Goal: Obtain resource: Obtain resource

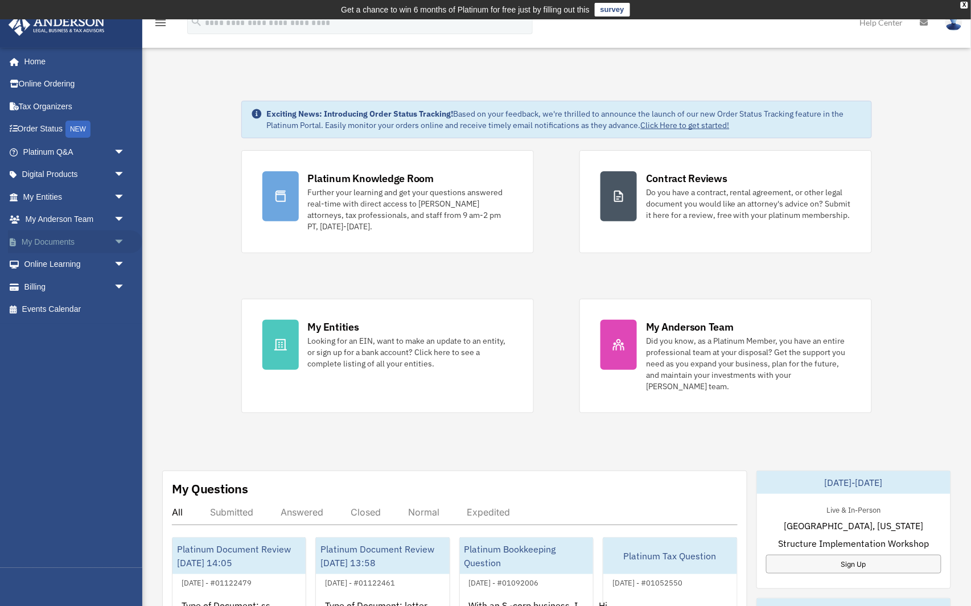
click at [117, 239] on span "arrow_drop_down" at bounding box center [125, 242] width 23 height 23
click at [83, 261] on link "Box" at bounding box center [79, 264] width 126 height 23
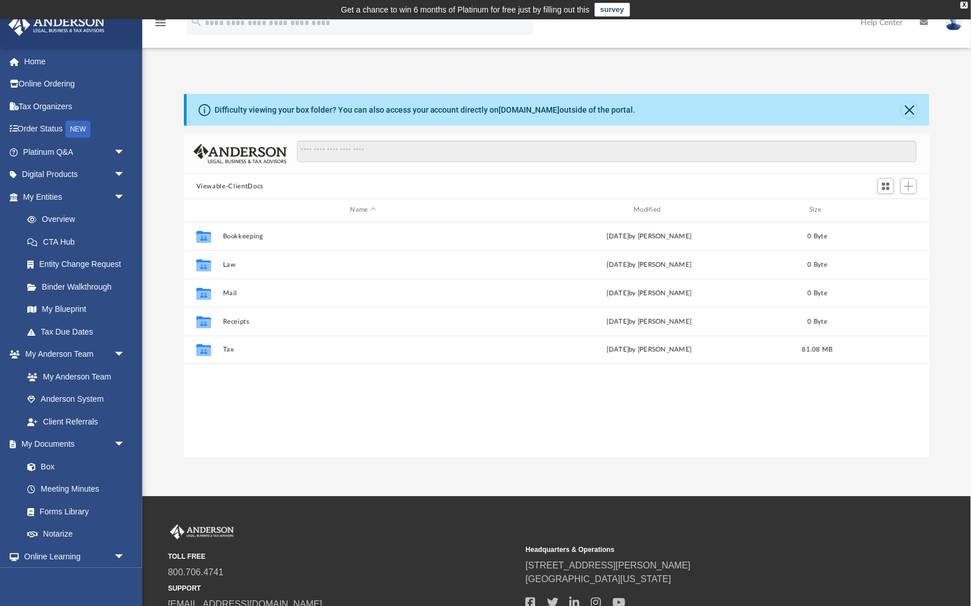
scroll to position [1, 1]
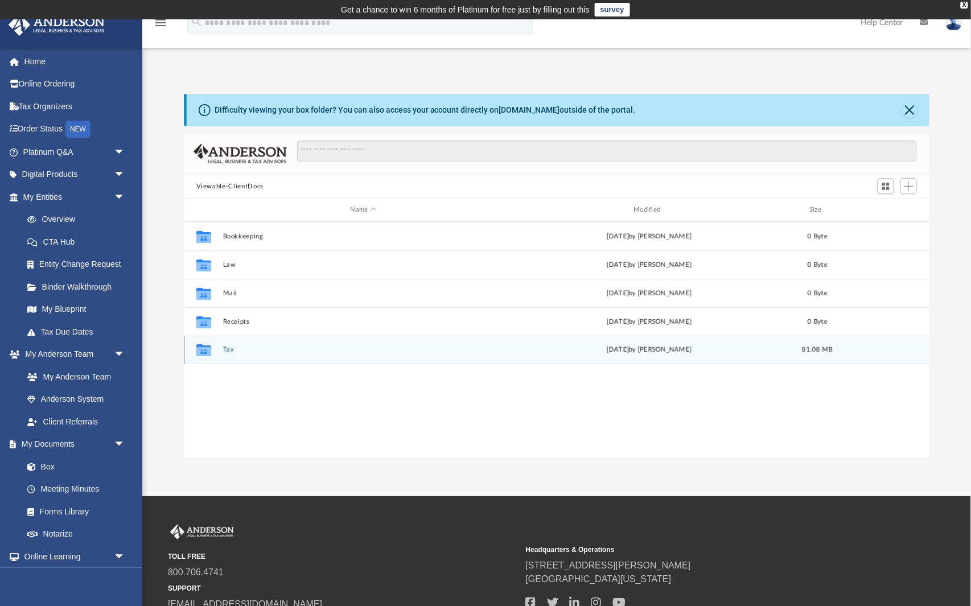
click at [609, 348] on div "[DATE] by [PERSON_NAME]" at bounding box center [649, 350] width 281 height 10
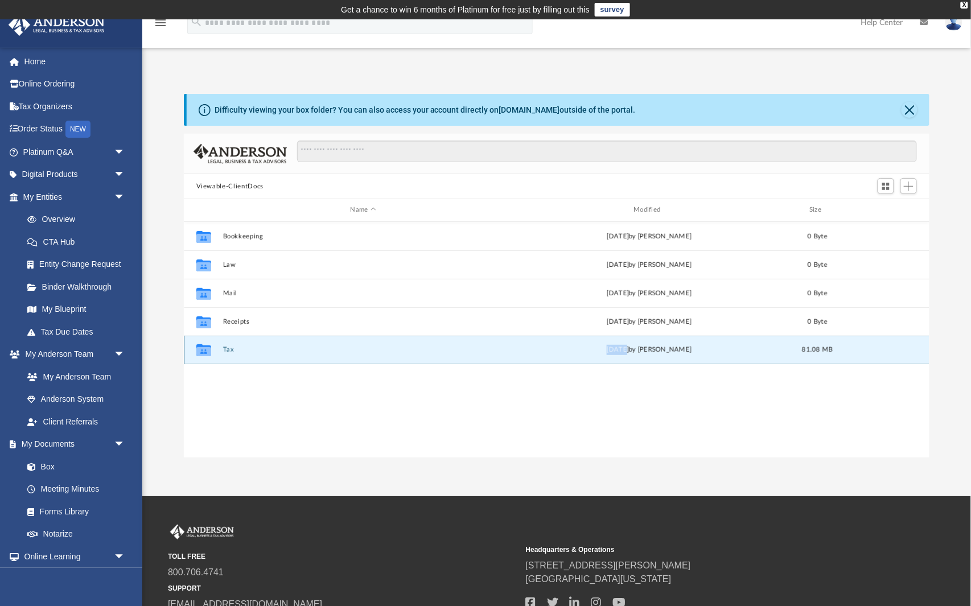
click at [609, 348] on div "[DATE] by [PERSON_NAME]" at bounding box center [649, 350] width 281 height 10
click at [529, 348] on div "[DATE] by [PERSON_NAME]" at bounding box center [649, 350] width 281 height 10
click at [206, 351] on icon "grid" at bounding box center [203, 351] width 15 height 9
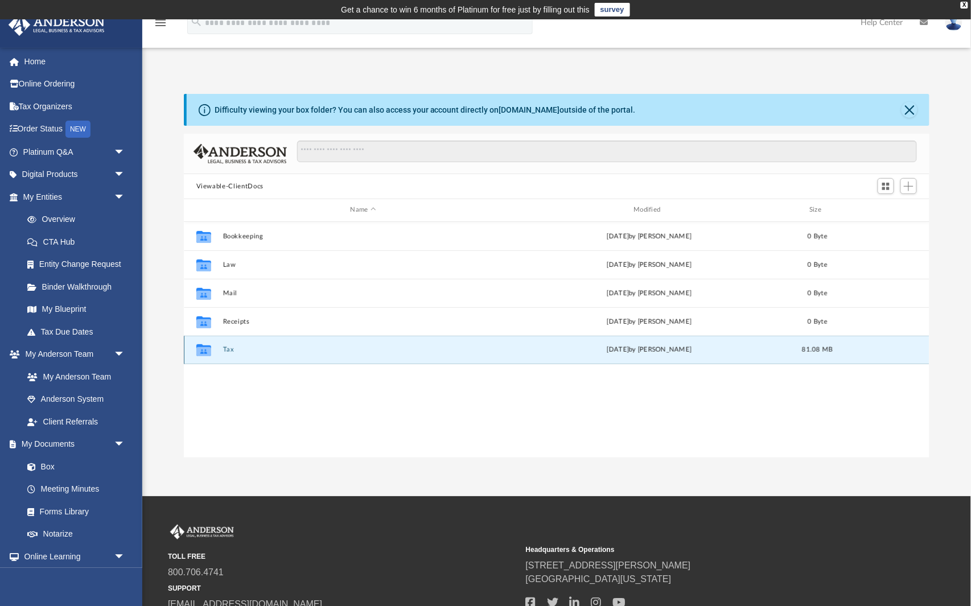
click at [210, 349] on icon "grid" at bounding box center [203, 351] width 15 height 9
click at [219, 351] on div "Collaborated Folder Tax [DATE] by [PERSON_NAME] 81.08 MB" at bounding box center [557, 350] width 746 height 28
click at [203, 345] on icon "grid" at bounding box center [203, 350] width 15 height 12
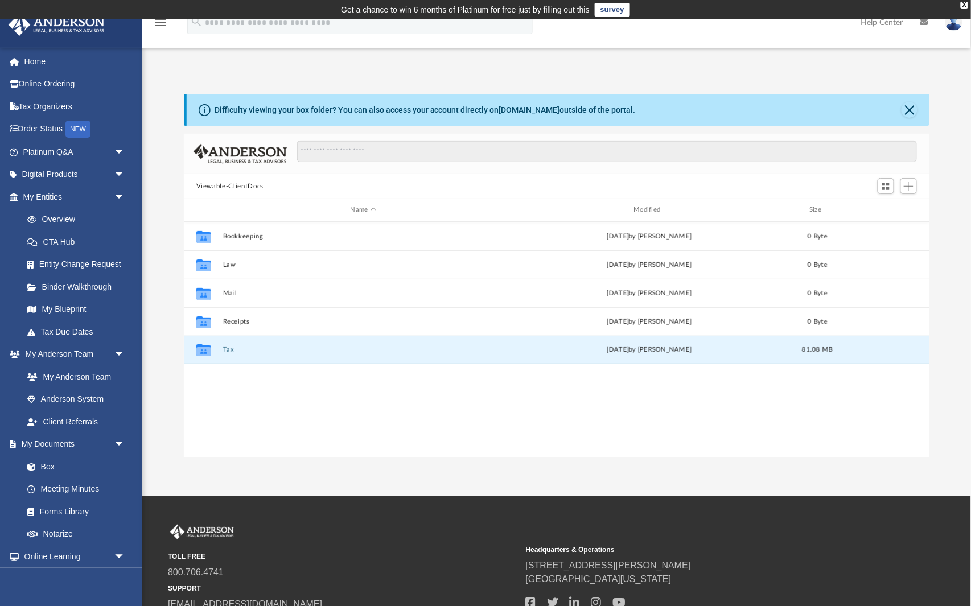
click at [203, 345] on icon "grid" at bounding box center [203, 350] width 15 height 12
click at [226, 350] on button "Tax" at bounding box center [363, 349] width 281 height 7
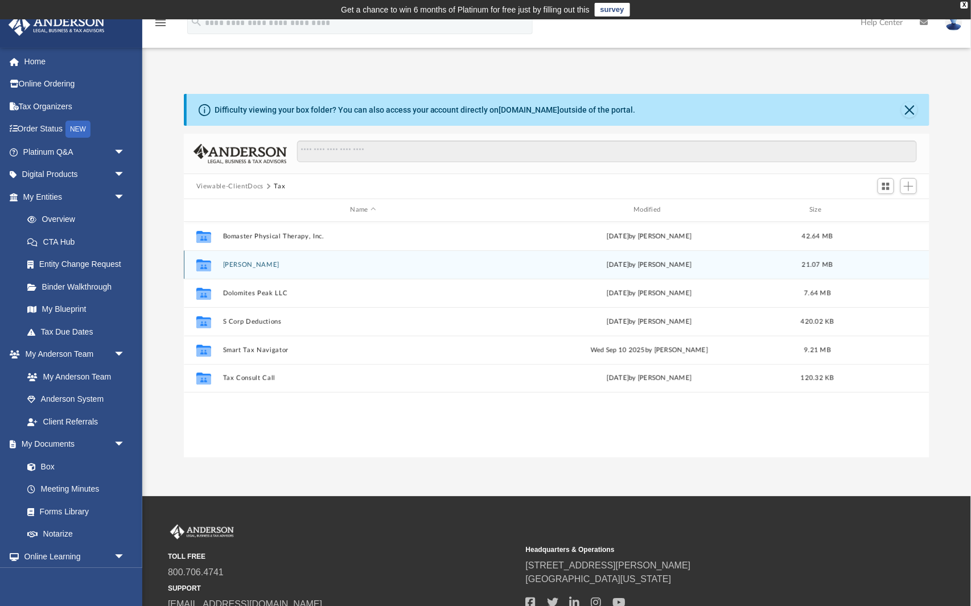
click at [288, 262] on button "[PERSON_NAME]" at bounding box center [363, 264] width 281 height 7
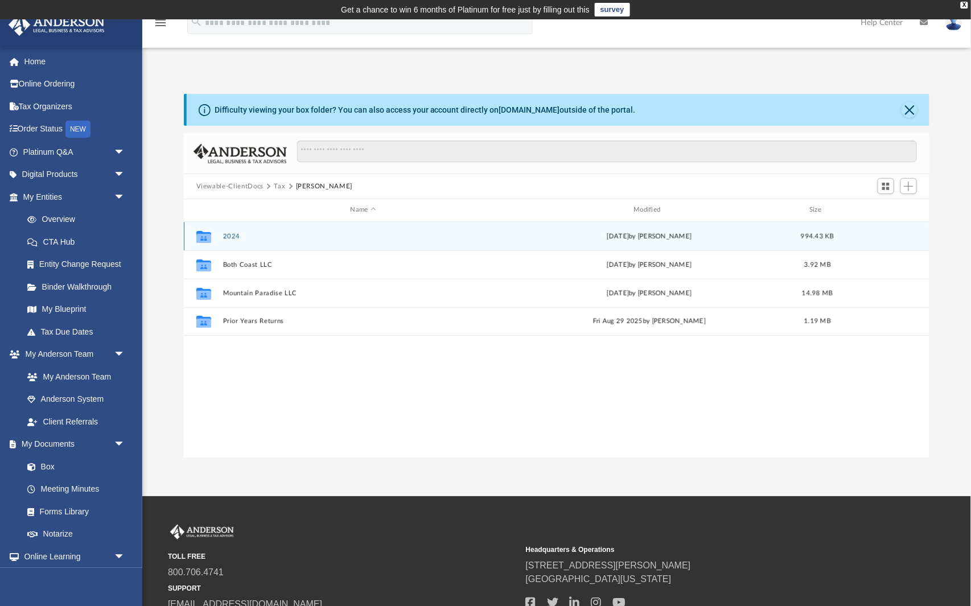
click at [276, 235] on button "2024" at bounding box center [363, 236] width 281 height 7
click at [294, 235] on button "Please read before Preparing the 2024 Return.boxnote" at bounding box center [363, 236] width 281 height 7
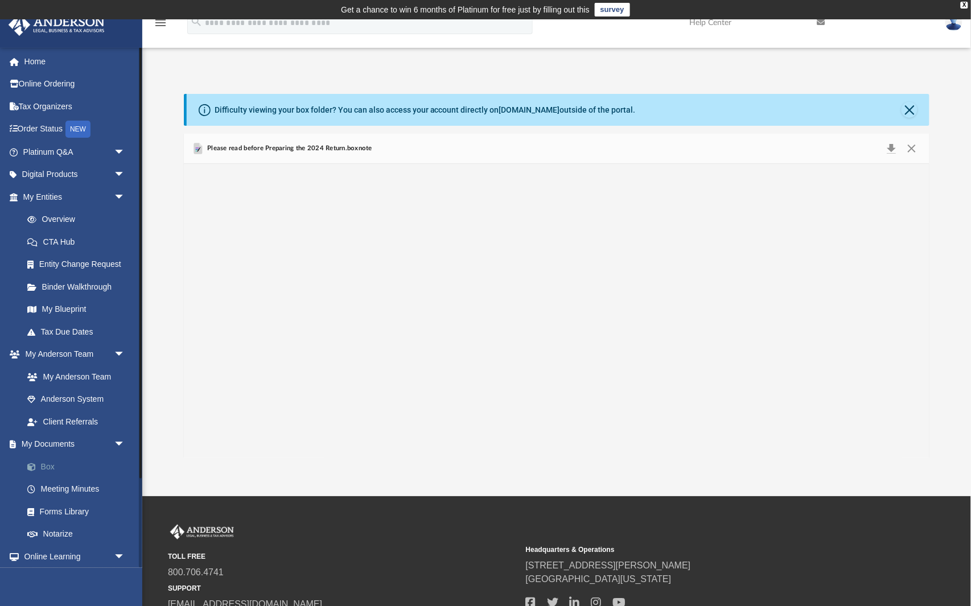
click at [58, 456] on link "Box" at bounding box center [79, 466] width 126 height 23
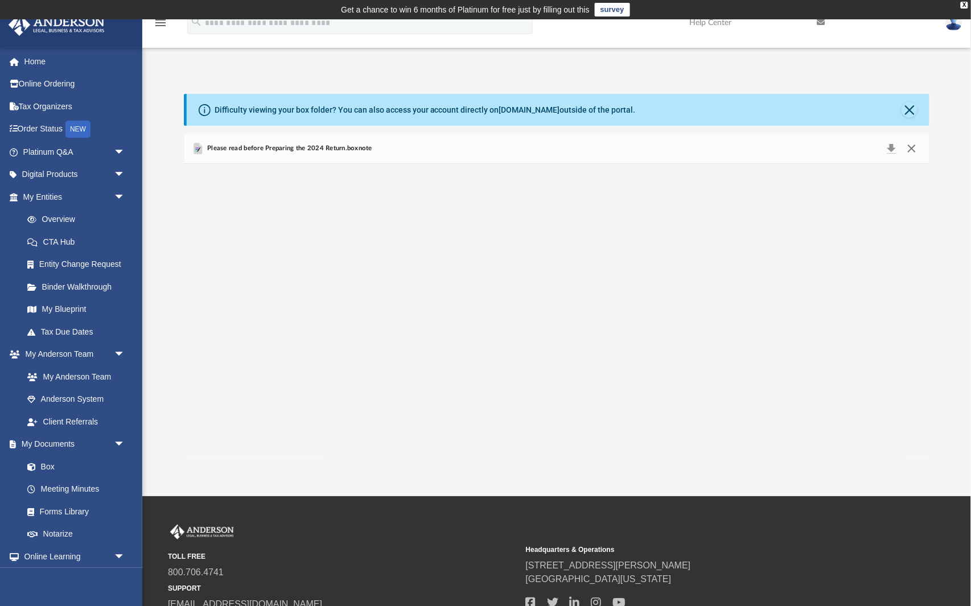
click at [909, 149] on button "Close" at bounding box center [912, 149] width 20 height 16
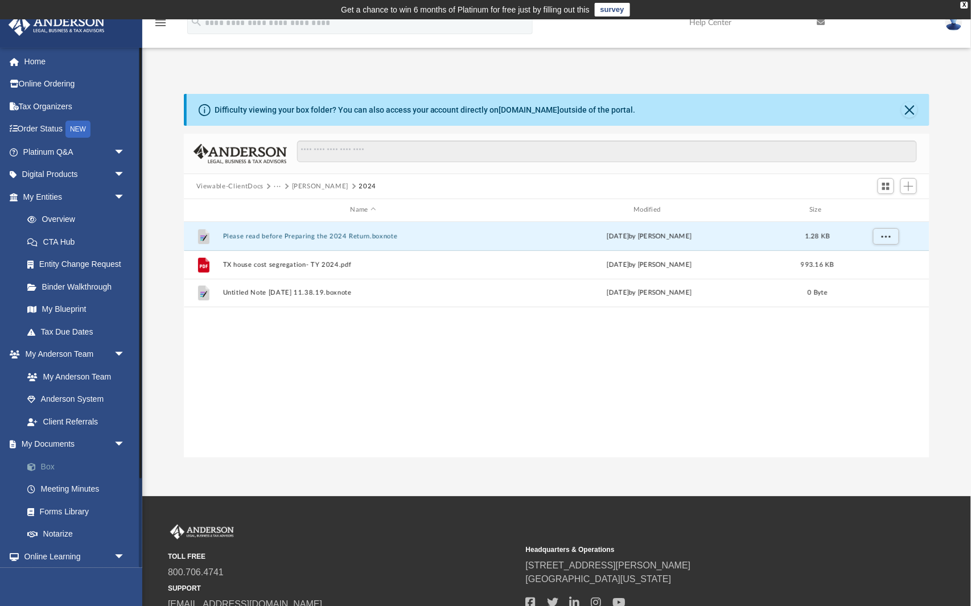
click at [60, 459] on link "Box" at bounding box center [79, 466] width 126 height 23
click at [39, 463] on span at bounding box center [37, 467] width 7 height 8
click at [56, 440] on link "My Documents arrow_drop_down" at bounding box center [75, 444] width 134 height 23
click at [52, 455] on link "Box" at bounding box center [79, 466] width 126 height 23
click at [121, 436] on span "arrow_drop_down" at bounding box center [125, 444] width 23 height 23
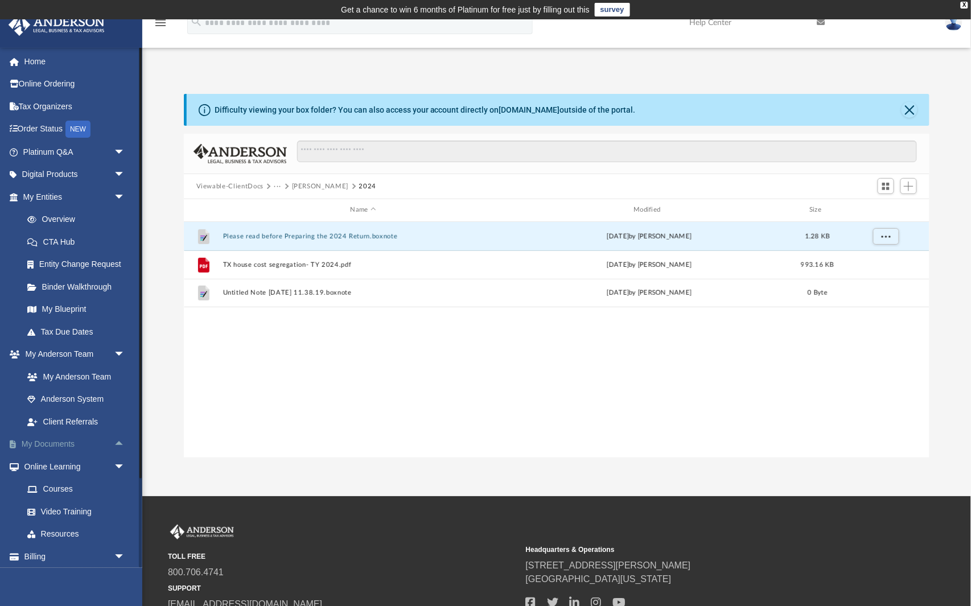
click at [121, 436] on span "arrow_drop_up" at bounding box center [125, 444] width 23 height 23
click at [62, 463] on link "Box" at bounding box center [79, 466] width 126 height 23
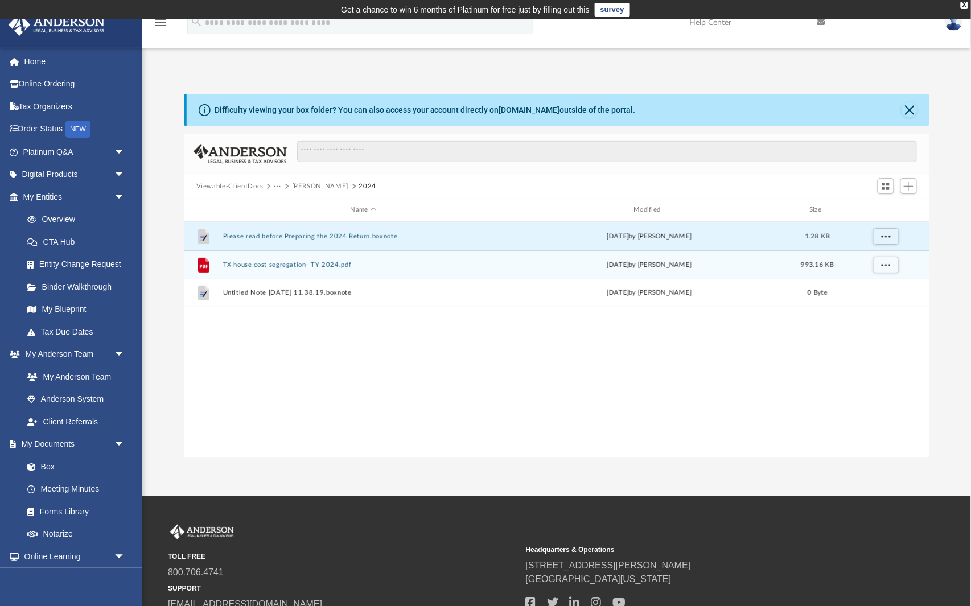
click at [811, 268] on span "993.16 KB" at bounding box center [817, 264] width 33 height 6
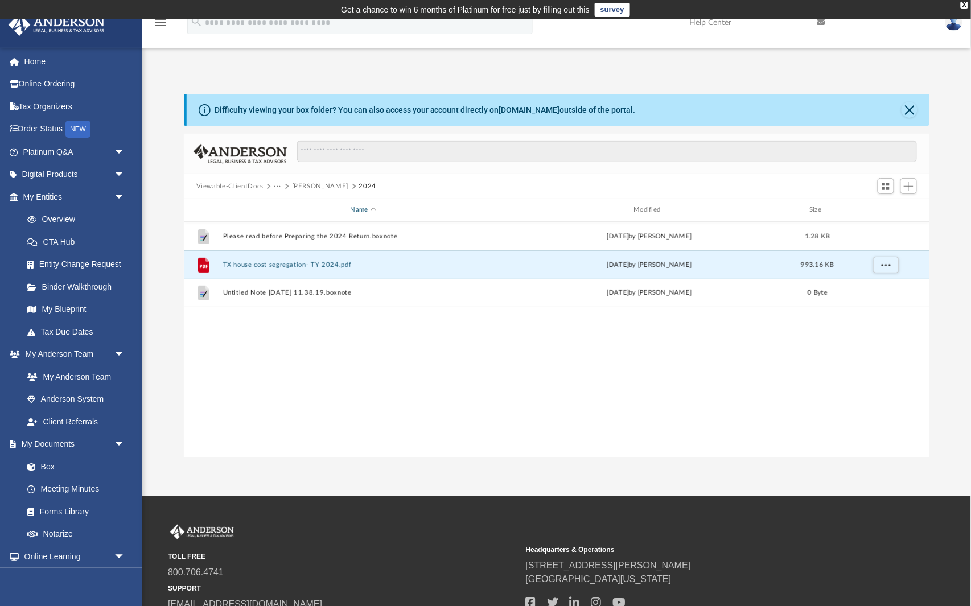
click at [358, 210] on div "Name" at bounding box center [362, 210] width 281 height 10
click at [262, 187] on button "Viewable-ClientDocs" at bounding box center [229, 187] width 67 height 10
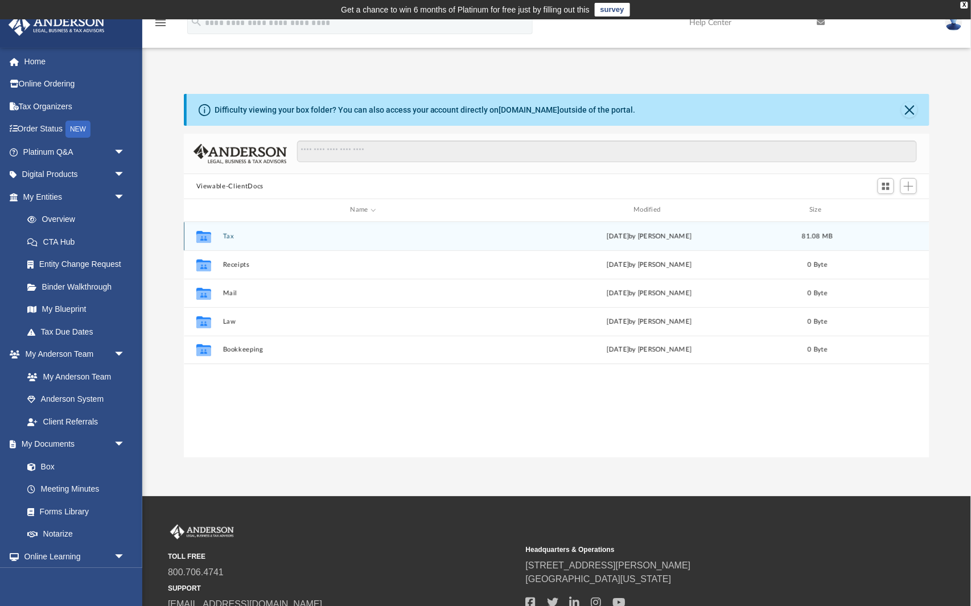
click at [197, 237] on icon "grid" at bounding box center [203, 237] width 15 height 9
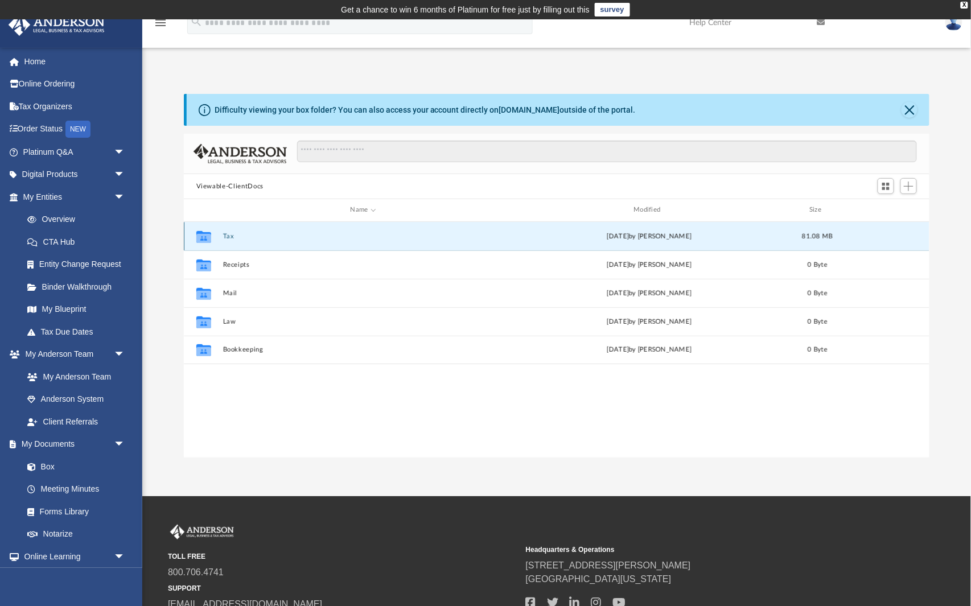
click at [197, 237] on icon "grid" at bounding box center [203, 237] width 15 height 9
click at [203, 233] on icon "grid" at bounding box center [203, 237] width 15 height 12
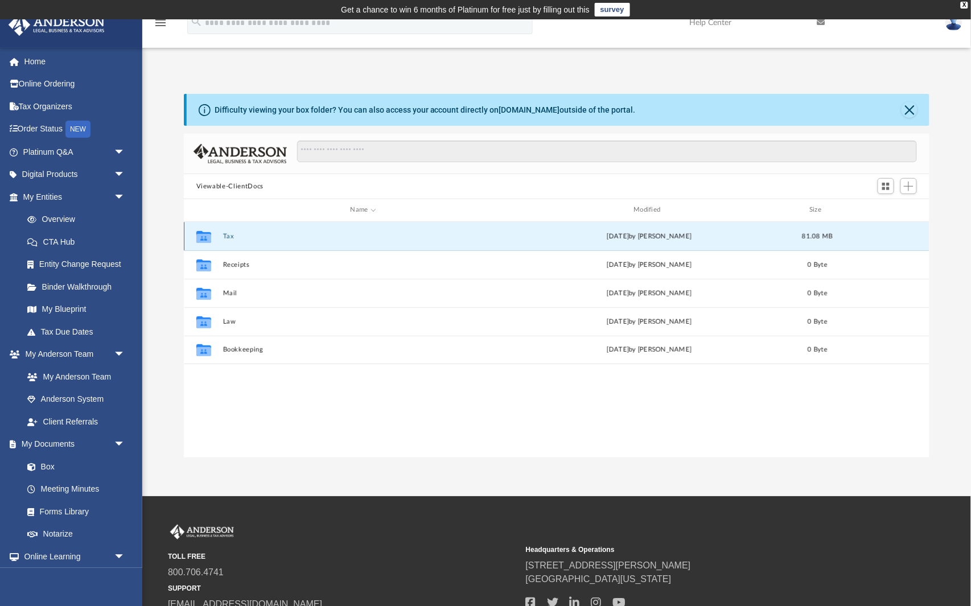
click at [203, 233] on icon "grid" at bounding box center [203, 237] width 15 height 12
click at [250, 231] on div "Collaborated Folder Tax [DATE] by [PERSON_NAME] 81.08 MB" at bounding box center [557, 236] width 746 height 28
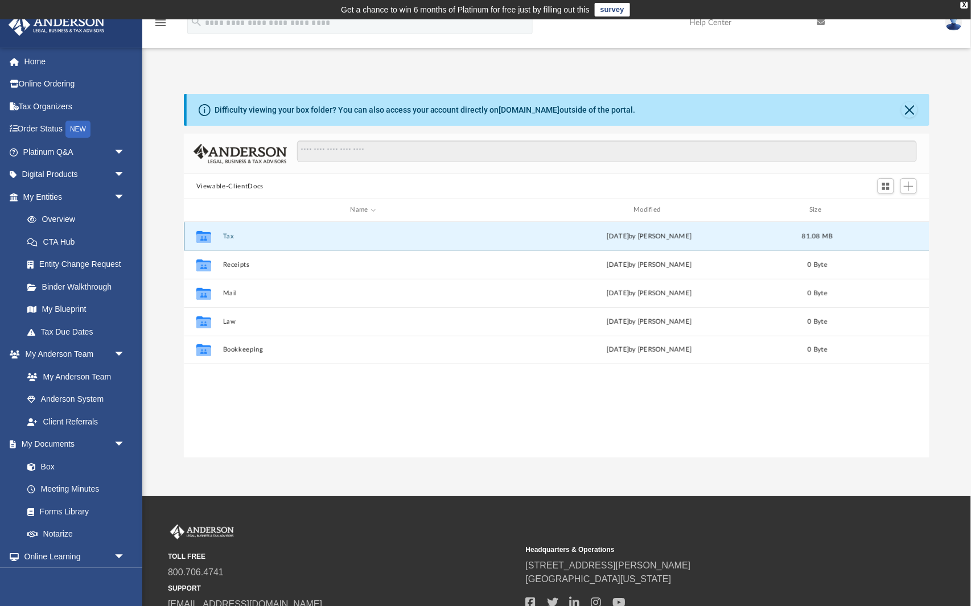
click at [205, 236] on icon "grid" at bounding box center [203, 237] width 15 height 12
click at [224, 236] on button "Tax" at bounding box center [363, 236] width 281 height 7
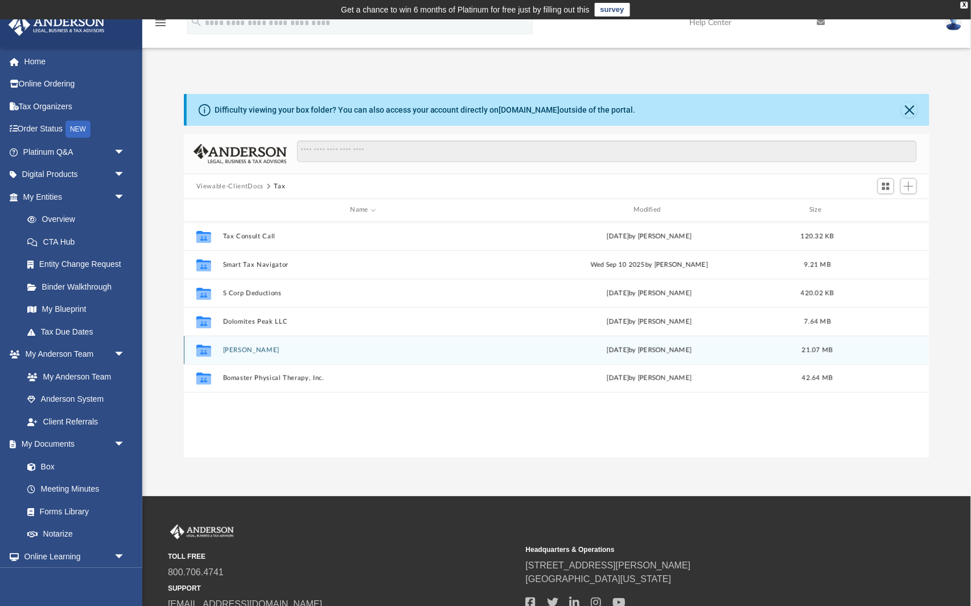
click at [302, 349] on button "[PERSON_NAME]" at bounding box center [363, 350] width 281 height 7
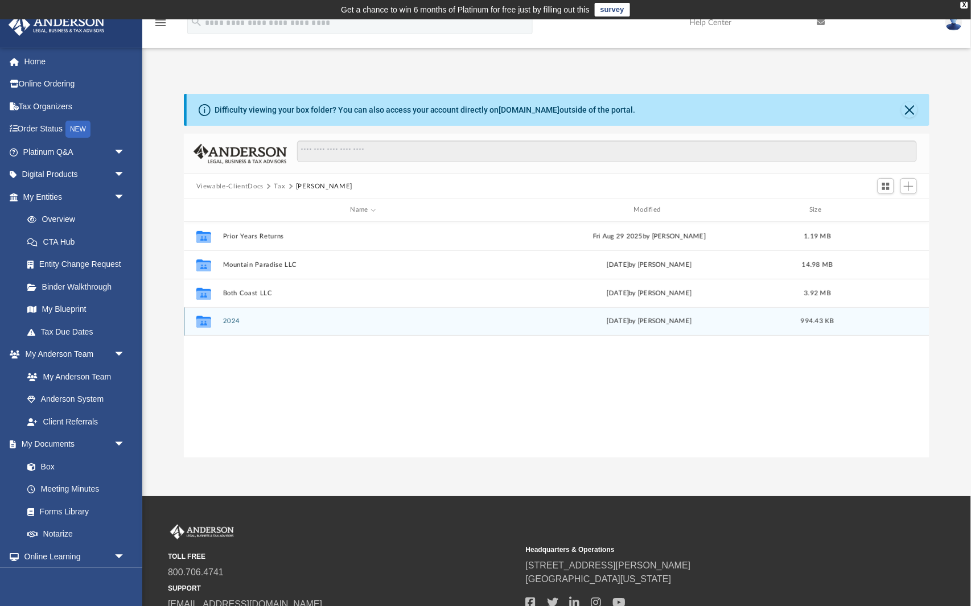
click at [302, 321] on button "2024" at bounding box center [363, 321] width 281 height 7
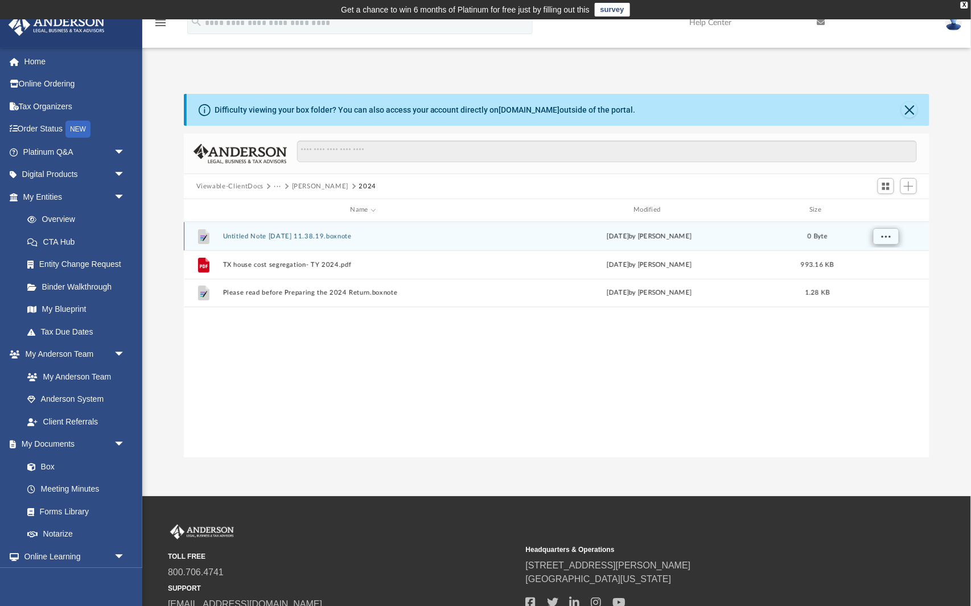
click at [889, 233] on span "More options" at bounding box center [885, 236] width 9 height 6
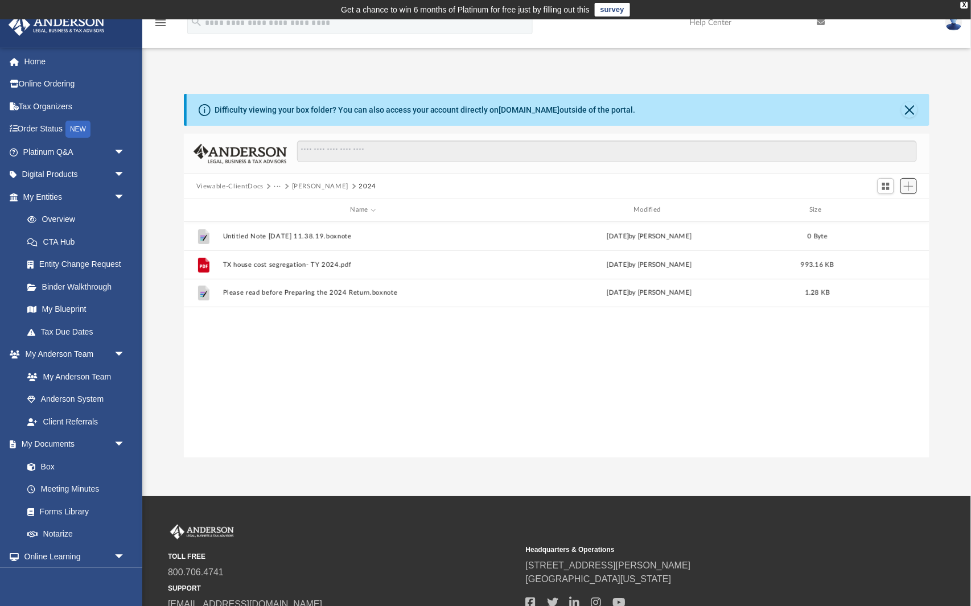
click at [907, 189] on span "Add" at bounding box center [909, 187] width 10 height 10
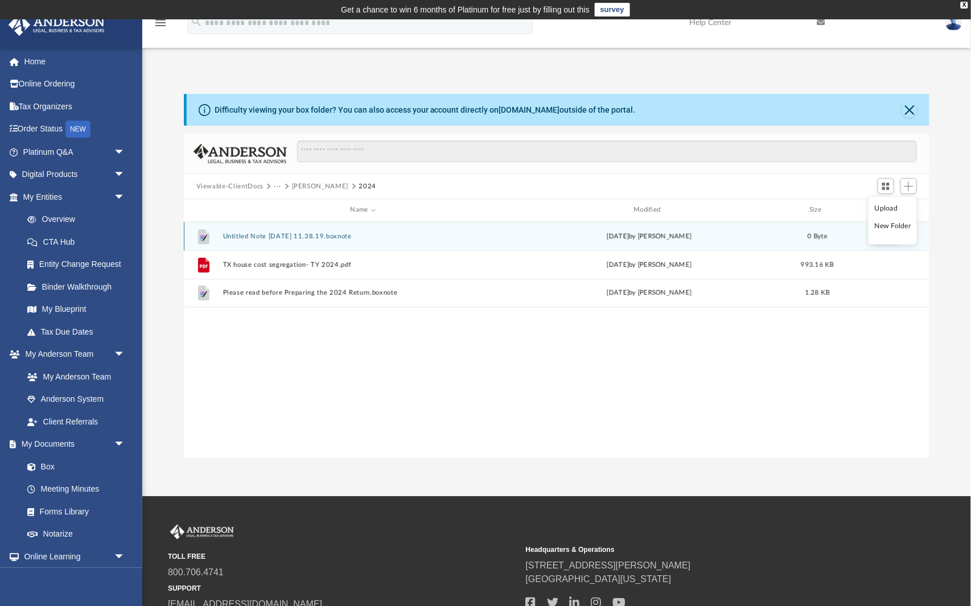
click at [479, 233] on button "Untitled Note [DATE] 11.38.19.boxnote" at bounding box center [363, 236] width 281 height 7
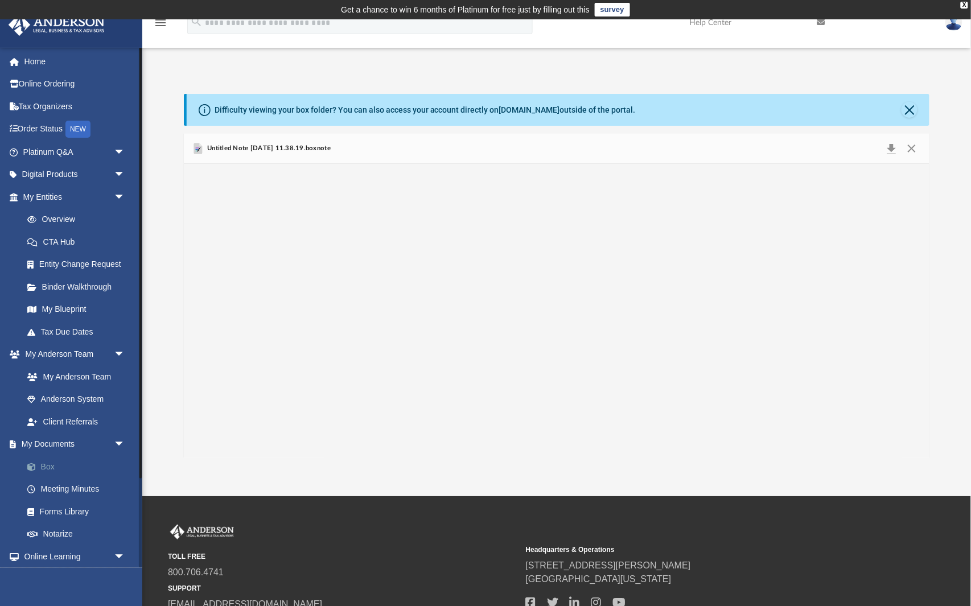
click at [44, 462] on link "Box" at bounding box center [79, 466] width 126 height 23
click at [121, 436] on span "arrow_drop_down" at bounding box center [125, 444] width 23 height 23
click at [54, 105] on link "Tax Organizers" at bounding box center [75, 106] width 134 height 23
